Goal: Task Accomplishment & Management: Manage account settings

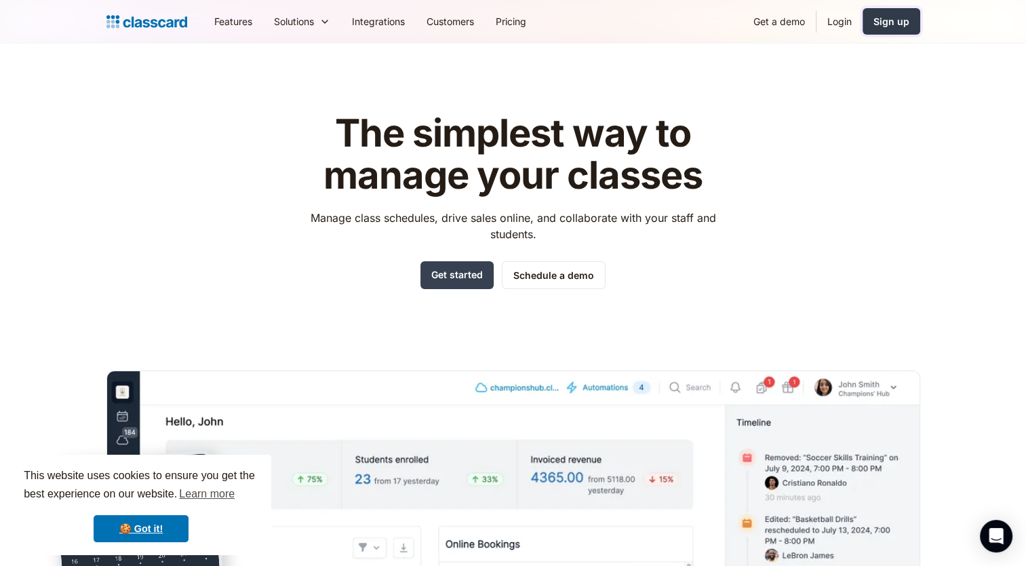
click at [880, 14] on div "Sign up" at bounding box center [892, 21] width 36 height 14
click at [843, 20] on link "Login" at bounding box center [840, 21] width 46 height 31
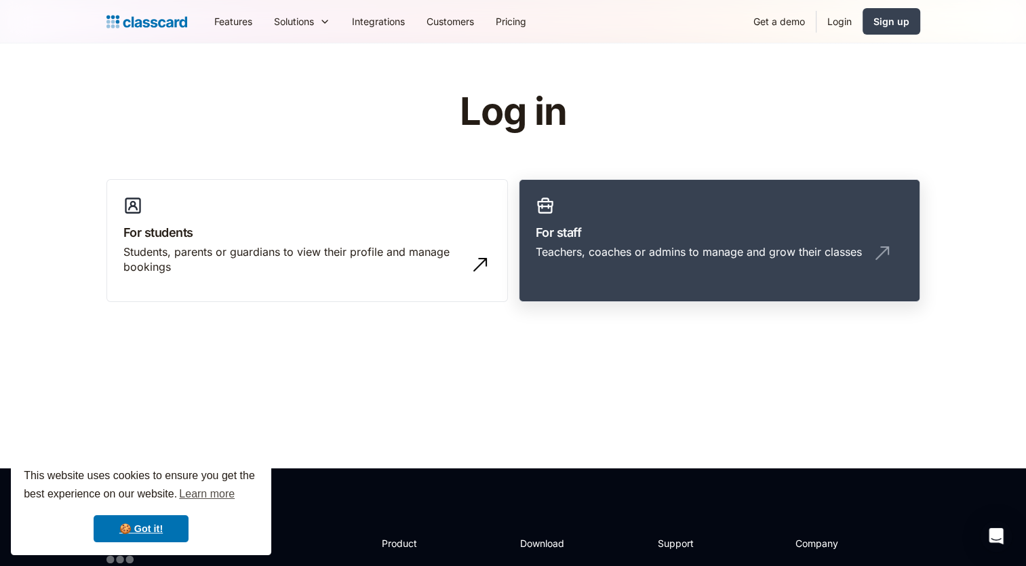
click at [610, 256] on div "Teachers, coaches or admins to manage and grow their classes" at bounding box center [699, 251] width 326 height 15
